Goal: Task Accomplishment & Management: Manage account settings

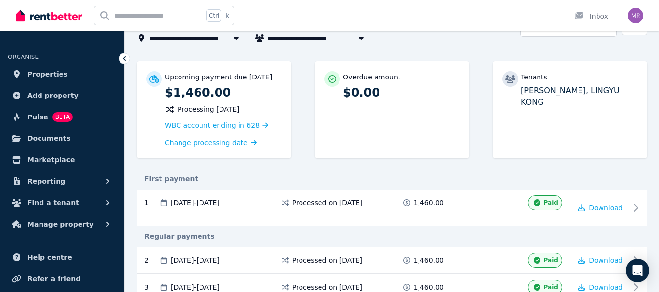
scroll to position [65, 0]
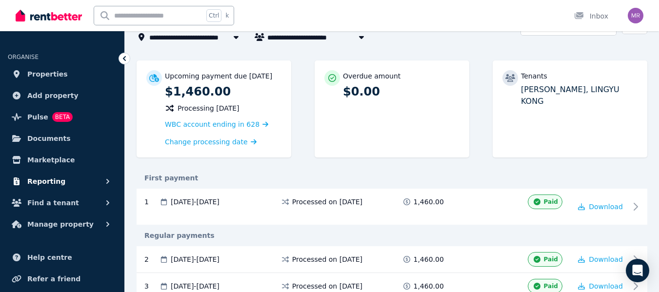
click at [46, 182] on span "Reporting" at bounding box center [46, 182] width 38 height 12
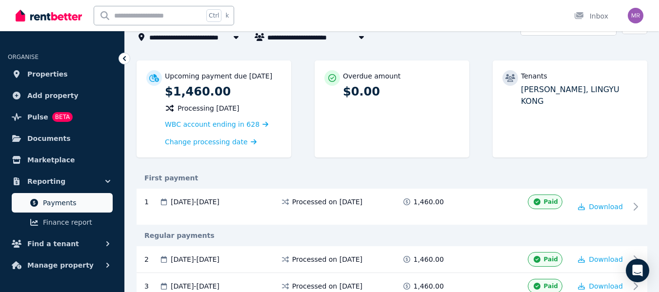
click at [56, 206] on span "Payments" at bounding box center [76, 203] width 66 height 12
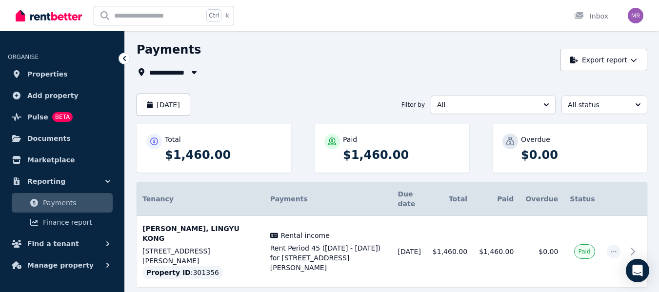
scroll to position [32, 0]
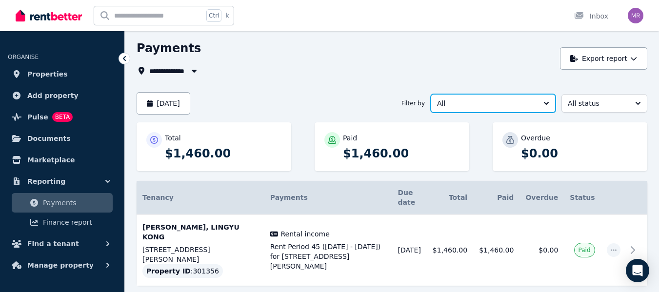
click at [545, 103] on button "All" at bounding box center [493, 103] width 125 height 19
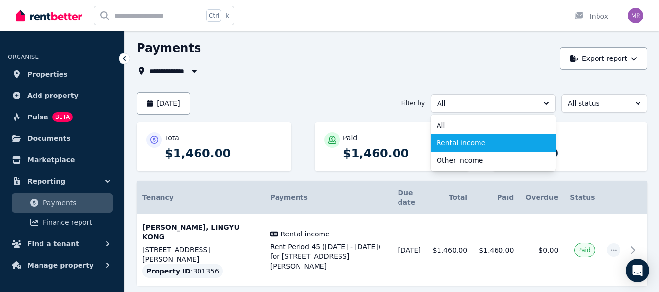
click at [468, 142] on span "Rental income" at bounding box center [487, 143] width 101 height 10
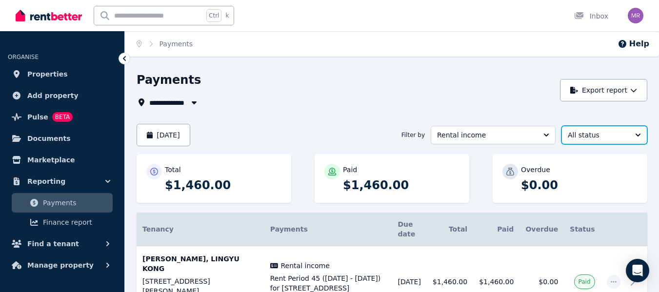
click at [635, 136] on button "All status" at bounding box center [605, 135] width 86 height 19
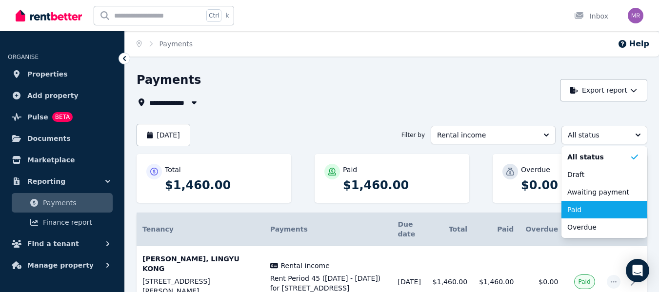
click at [585, 207] on span "Paid" at bounding box center [598, 210] width 62 height 10
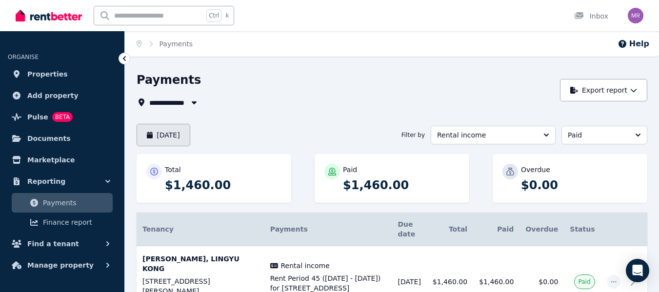
click at [185, 135] on button "[DATE]" at bounding box center [164, 135] width 54 height 22
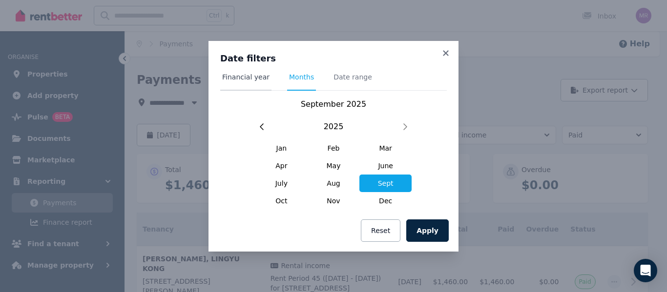
click at [251, 80] on span "Financial year" at bounding box center [245, 77] width 47 height 10
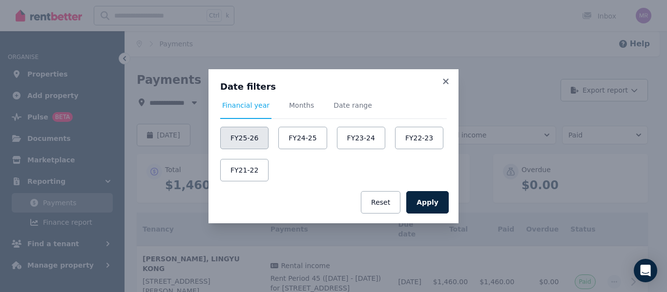
click at [244, 141] on button "FY25-26" at bounding box center [244, 138] width 48 height 22
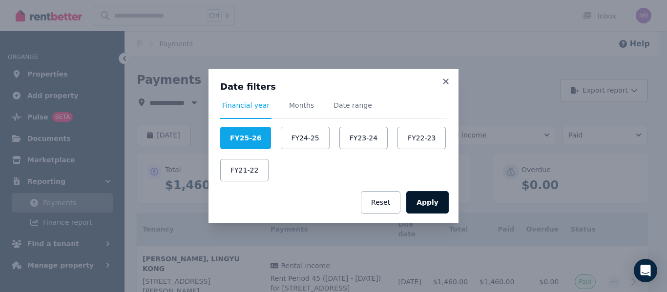
click at [435, 198] on button "Apply" at bounding box center [427, 202] width 42 height 22
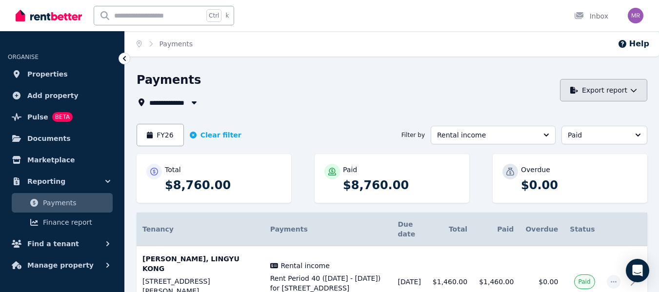
click at [589, 92] on button "Export report" at bounding box center [603, 90] width 87 height 22
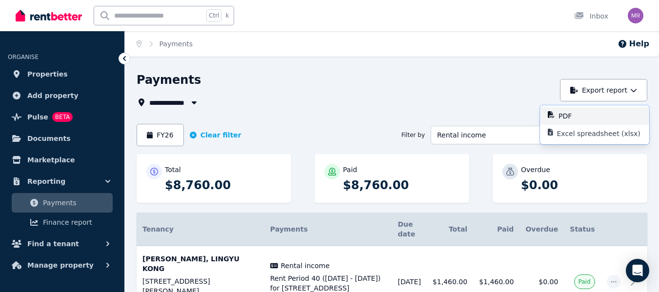
click at [563, 115] on p "PDF" at bounding box center [569, 116] width 21 height 10
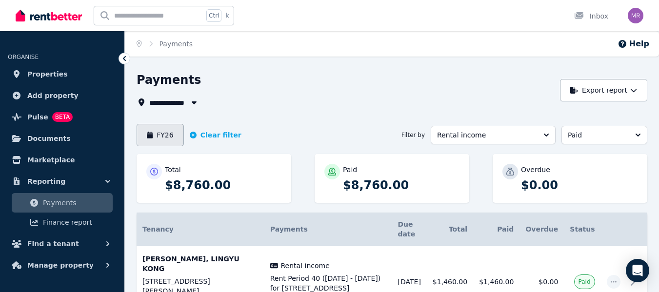
click at [169, 135] on button "FY26" at bounding box center [160, 135] width 47 height 22
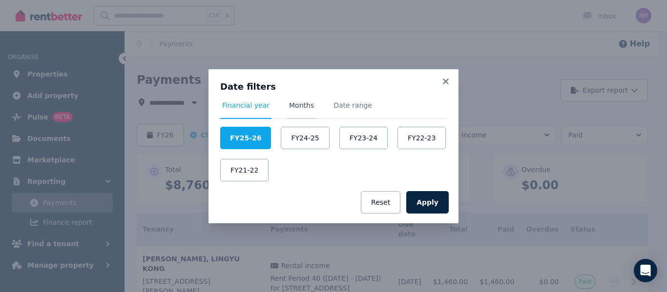
click at [302, 108] on span "Months" at bounding box center [301, 106] width 25 height 10
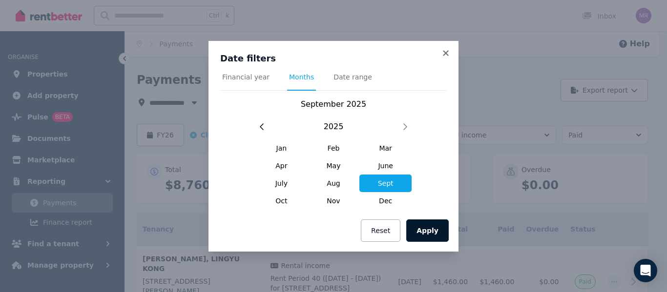
click at [431, 231] on button "Apply" at bounding box center [427, 231] width 42 height 22
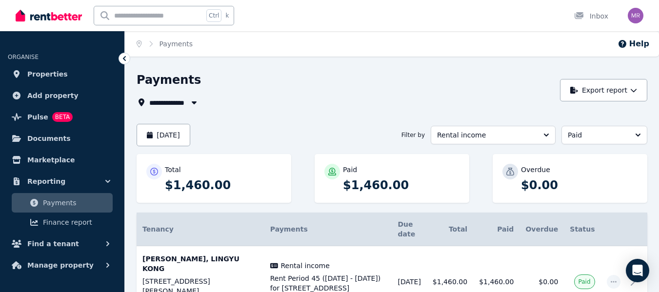
scroll to position [37, 0]
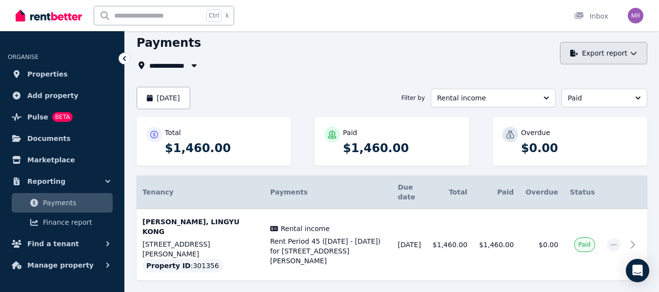
click at [595, 52] on button "Export report" at bounding box center [603, 53] width 87 height 22
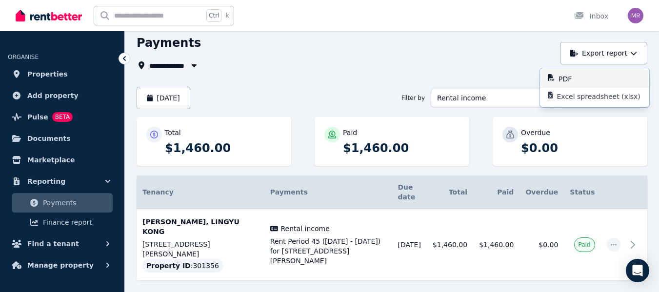
click at [570, 78] on p "PDF" at bounding box center [569, 79] width 21 height 10
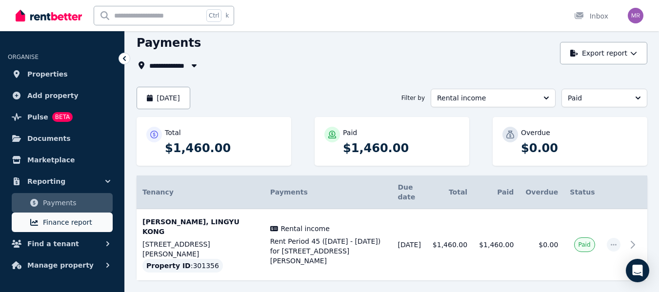
click at [48, 222] on span "Finance report" at bounding box center [76, 223] width 66 height 12
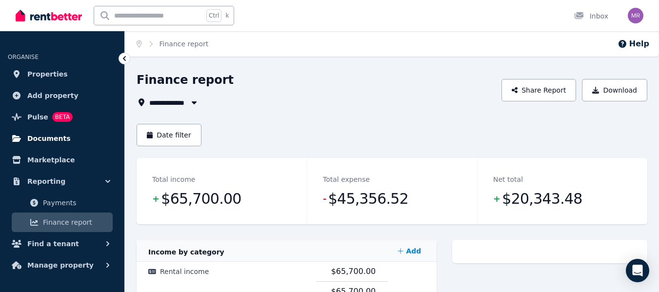
click at [41, 137] on span "Documents" at bounding box center [48, 139] width 43 height 12
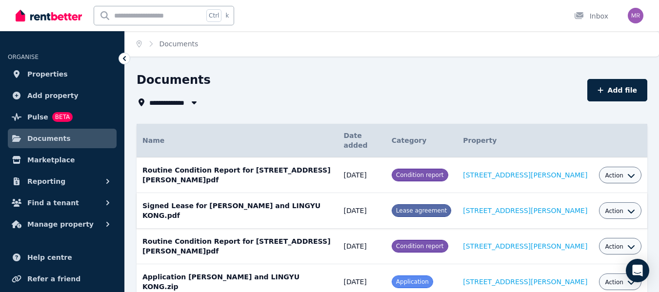
click at [621, 207] on button "Action" at bounding box center [620, 211] width 30 height 8
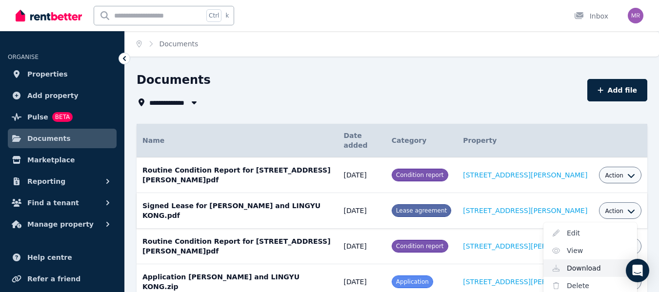
click at [568, 260] on link "Download" at bounding box center [591, 269] width 94 height 18
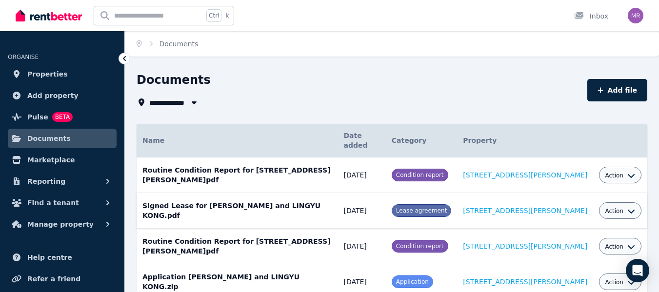
click at [197, 103] on icon "button" at bounding box center [194, 103] width 10 height 8
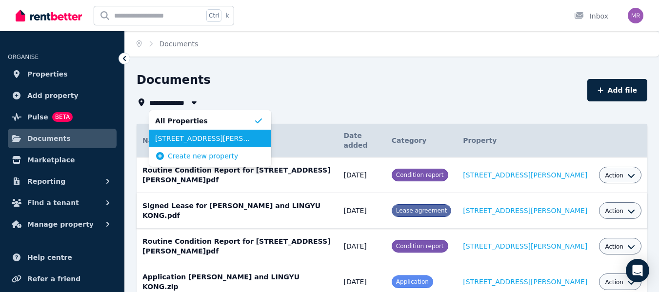
click at [200, 139] on span "[STREET_ADDRESS][PERSON_NAME]" at bounding box center [204, 139] width 99 height 10
type input "**********"
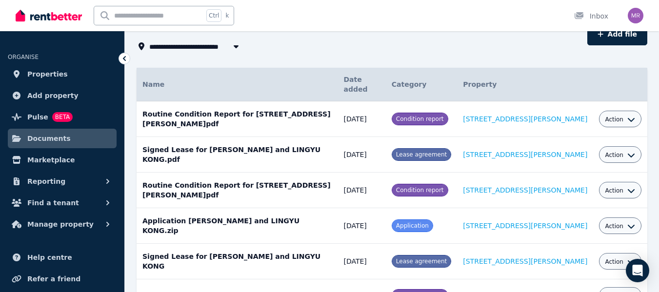
scroll to position [86, 0]
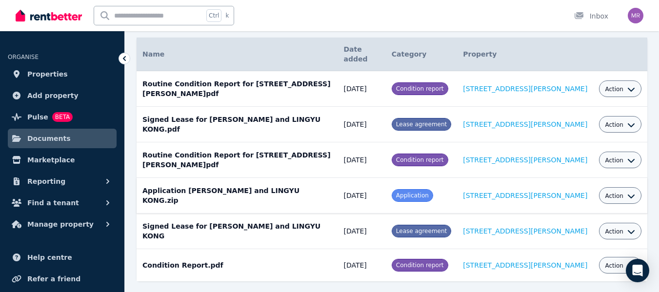
click at [618, 192] on span "Action" at bounding box center [614, 196] width 19 height 8
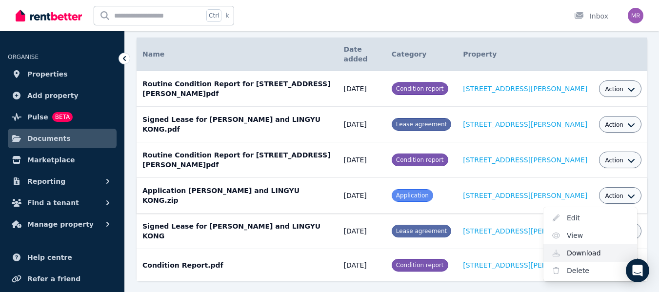
click at [584, 244] on link "Download" at bounding box center [591, 253] width 94 height 18
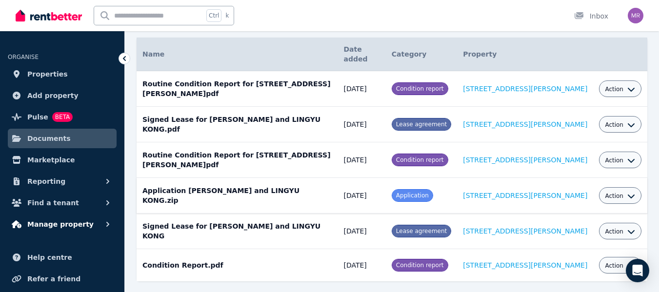
click at [74, 225] on span "Manage property" at bounding box center [60, 225] width 66 height 12
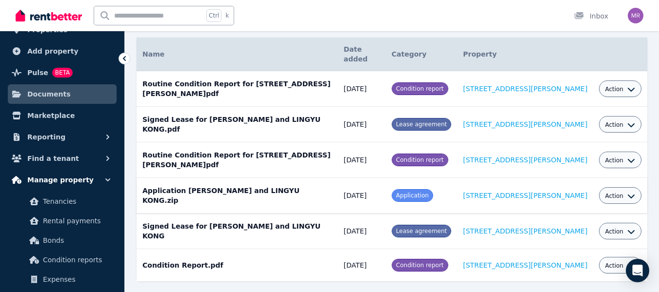
scroll to position [53, 0]
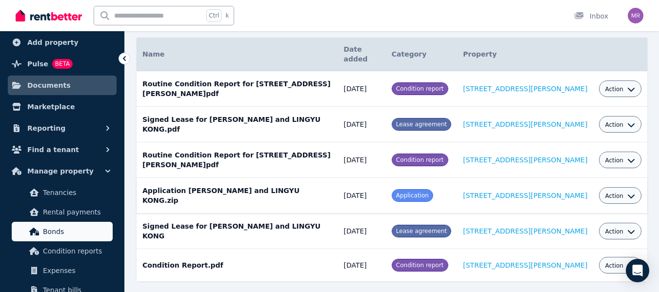
click at [62, 231] on span "Bonds" at bounding box center [76, 232] width 66 height 12
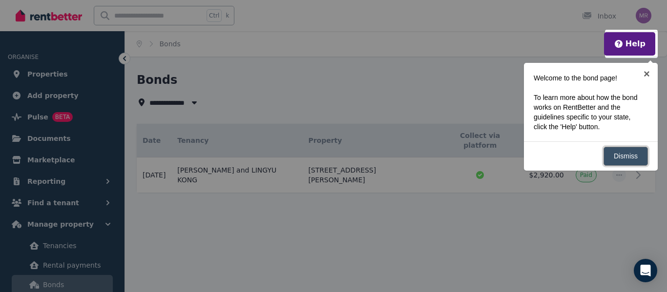
click at [634, 152] on link "Dismiss" at bounding box center [625, 156] width 44 height 19
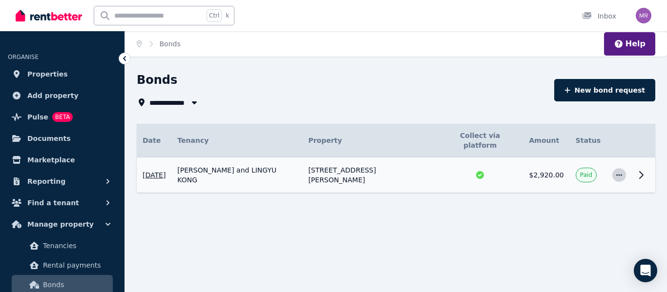
click at [615, 172] on icon "button" at bounding box center [619, 175] width 8 height 7
click at [581, 196] on span "View details" at bounding box center [586, 202] width 62 height 12
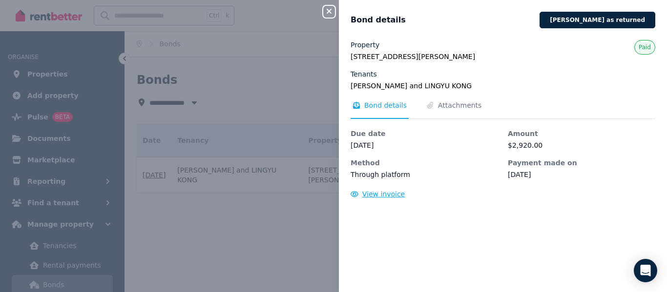
click at [384, 193] on span "View invoice" at bounding box center [383, 194] width 43 height 8
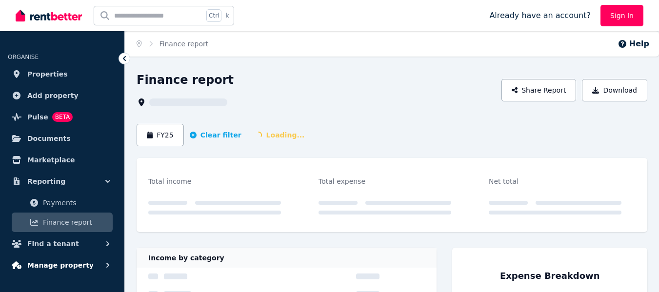
click at [68, 264] on span "Manage property" at bounding box center [60, 266] width 66 height 12
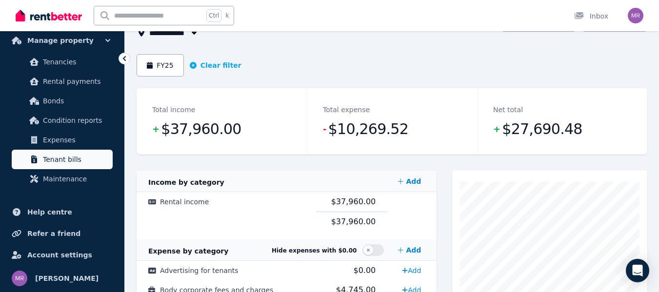
scroll to position [70, 0]
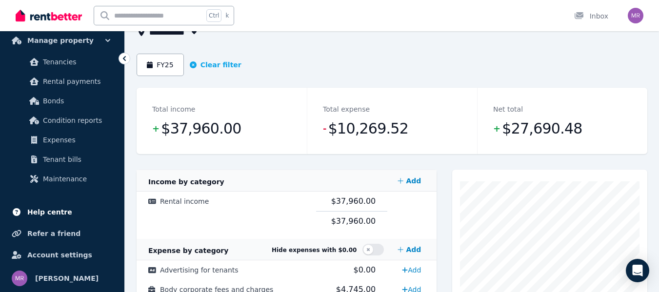
click at [45, 208] on span "Help centre" at bounding box center [49, 212] width 45 height 12
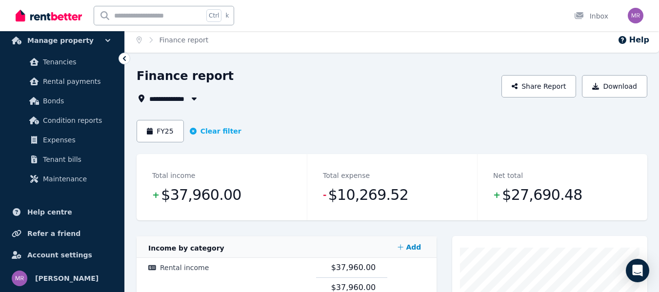
scroll to position [0, 0]
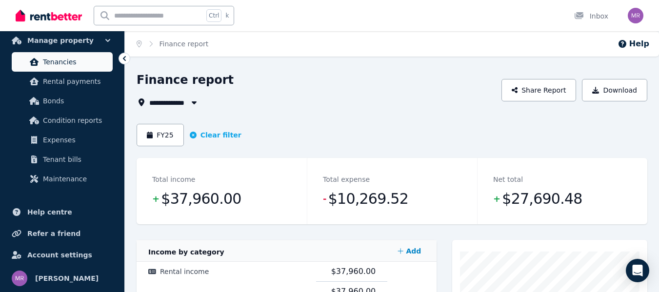
click at [78, 61] on span "Tenancies" at bounding box center [76, 62] width 66 height 12
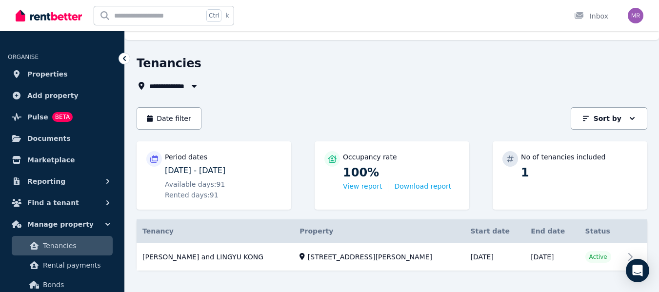
scroll to position [30, 0]
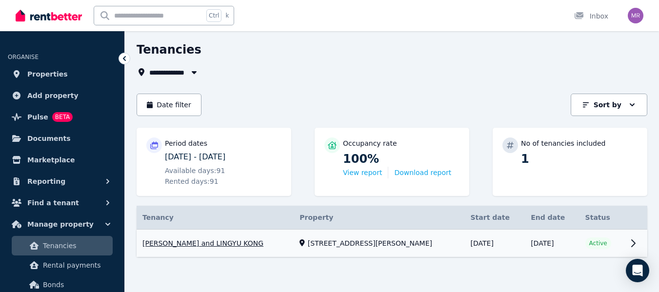
click at [635, 244] on link "View property details" at bounding box center [392, 244] width 511 height 28
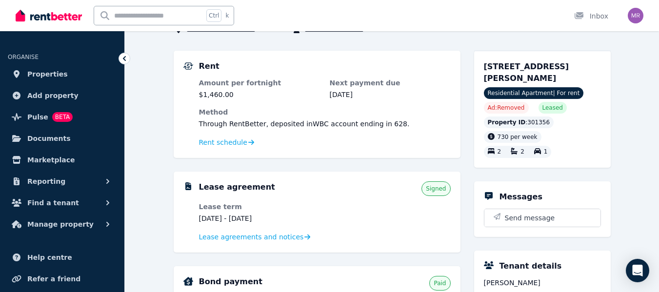
scroll to position [74, 0]
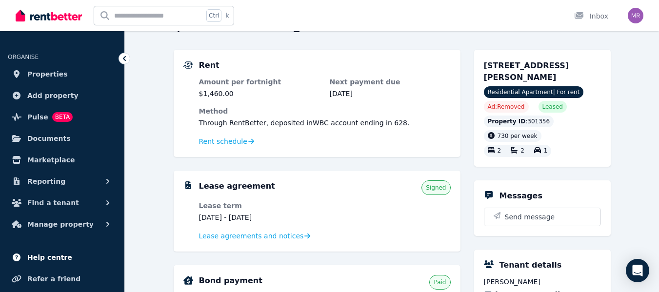
click at [47, 262] on span "Help centre" at bounding box center [49, 258] width 45 height 12
click at [632, 19] on img "button" at bounding box center [636, 16] width 16 height 16
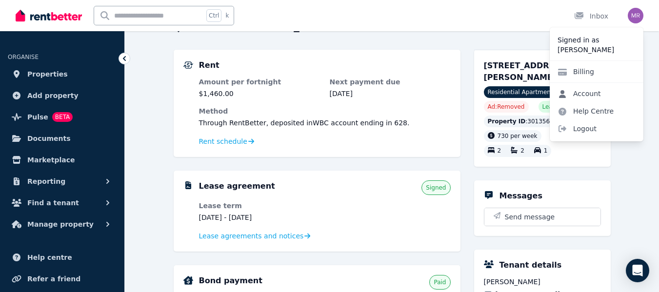
click at [584, 94] on link "Account" at bounding box center [579, 94] width 59 height 18
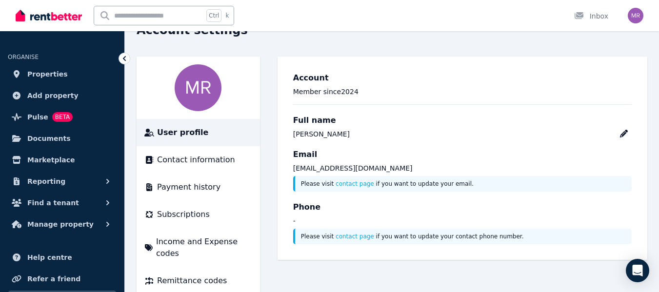
scroll to position [58, 0]
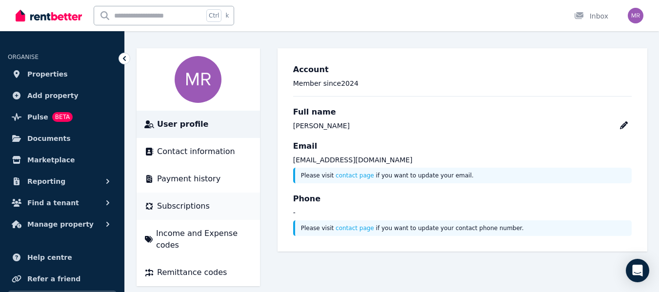
click at [188, 206] on span "Subscriptions" at bounding box center [183, 207] width 53 height 12
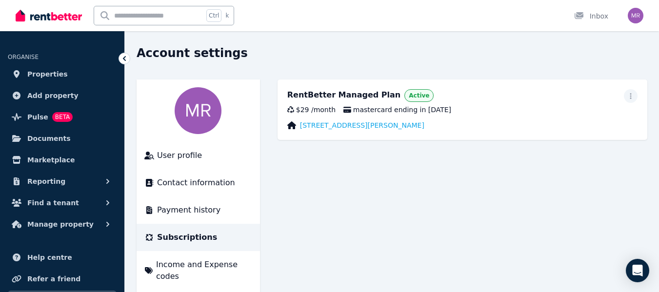
scroll to position [58, 0]
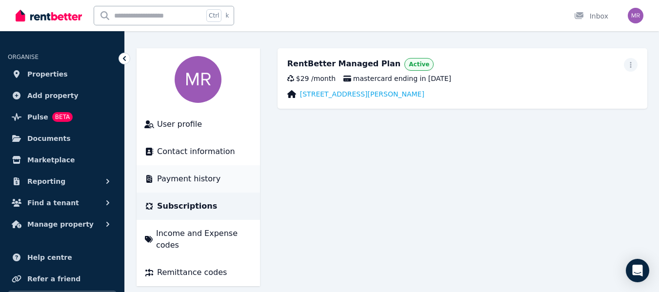
click at [195, 174] on span "Payment history" at bounding box center [188, 179] width 63 height 12
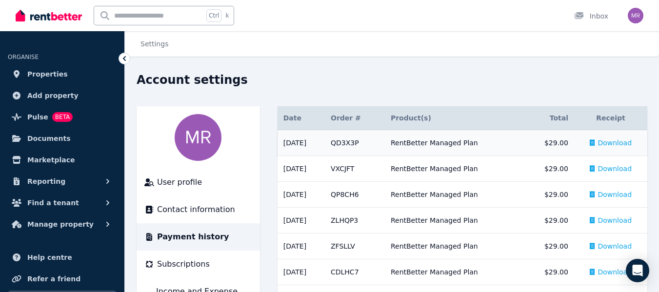
click at [610, 143] on span "Download" at bounding box center [615, 143] width 34 height 10
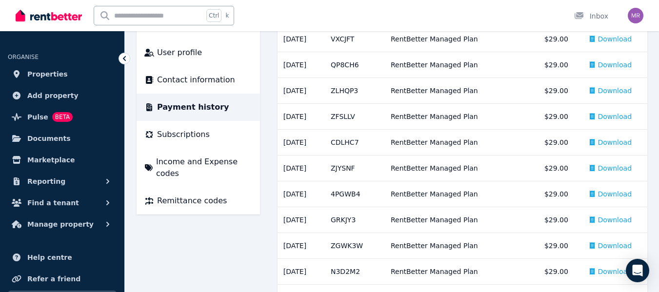
scroll to position [130, 0]
click at [188, 135] on span "Subscriptions" at bounding box center [183, 134] width 53 height 12
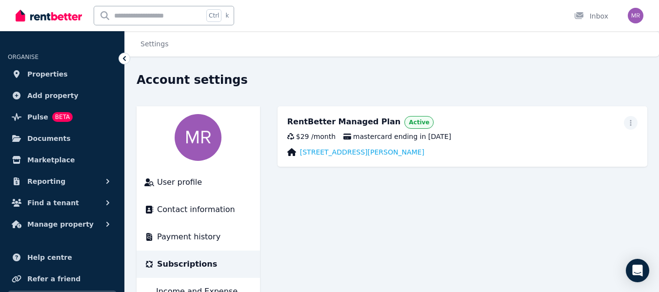
scroll to position [58, 0]
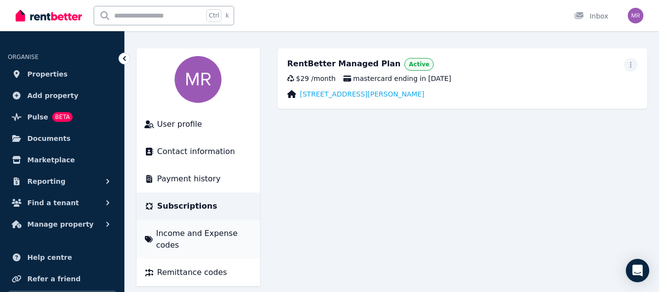
click at [239, 232] on span "Income and Expense codes" at bounding box center [204, 239] width 96 height 23
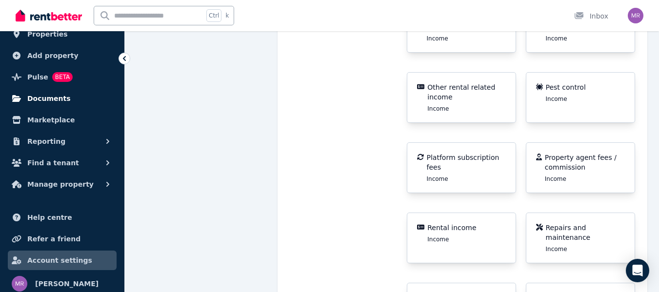
scroll to position [45, 0]
